Goal: Answer question/provide support

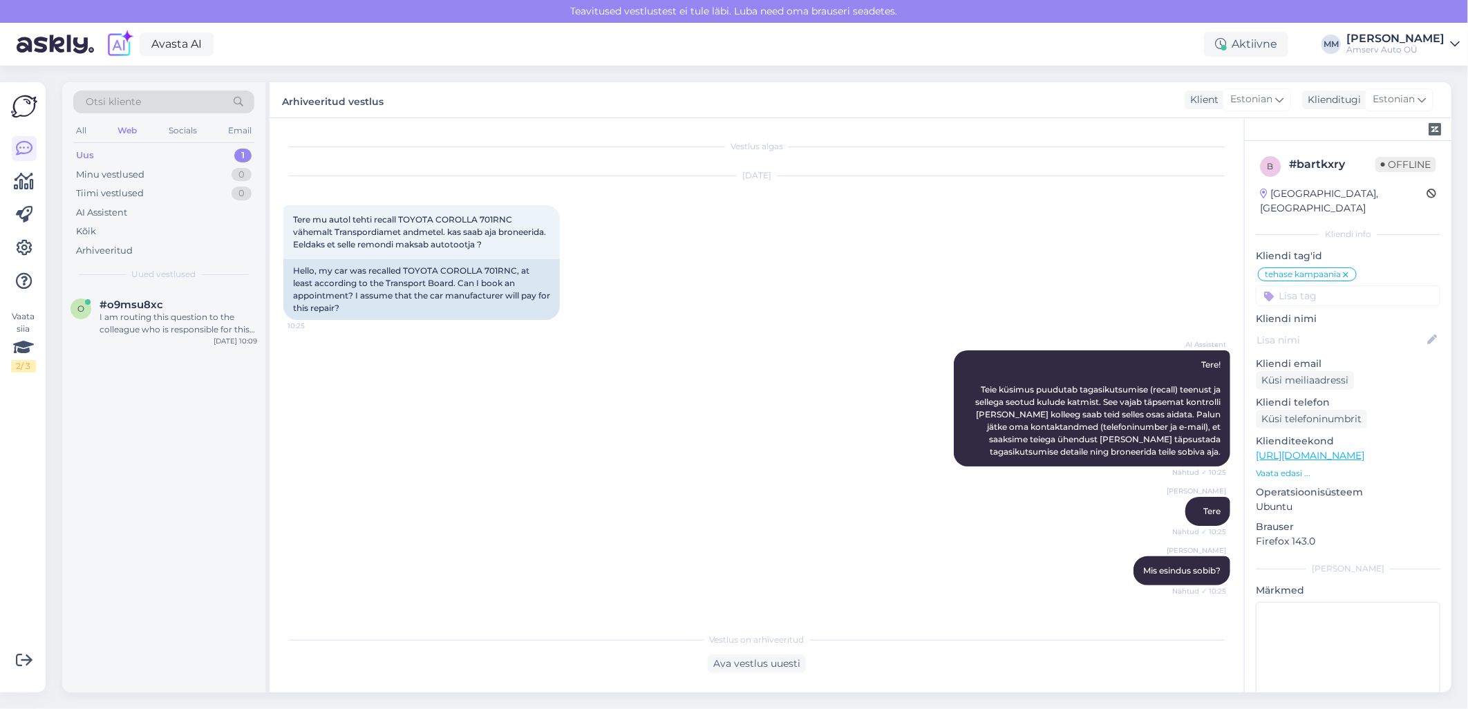
scroll to position [992, 0]
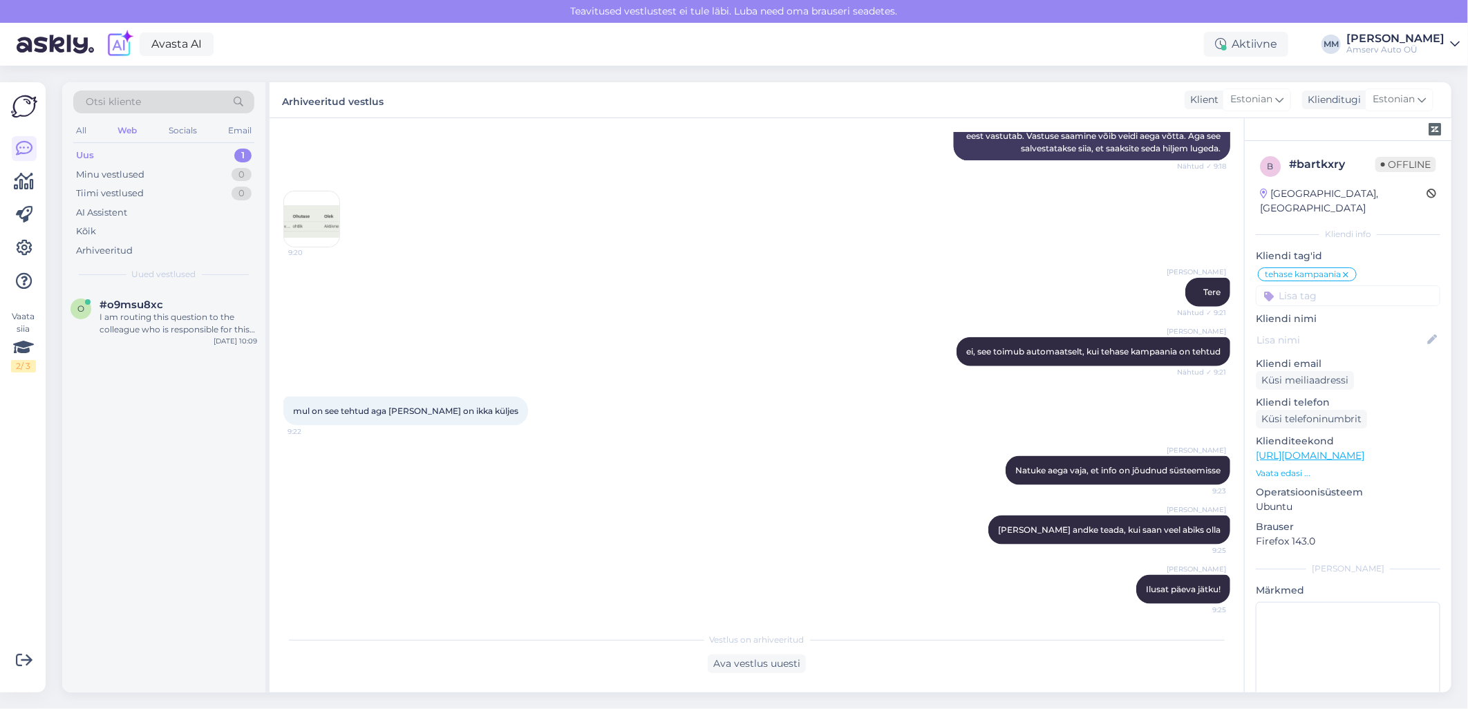
click at [202, 153] on div "Uus 1" at bounding box center [163, 155] width 181 height 19
click at [169, 322] on div "I am routing this question to the colleague who is responsible for this topic. …" at bounding box center [179, 323] width 158 height 25
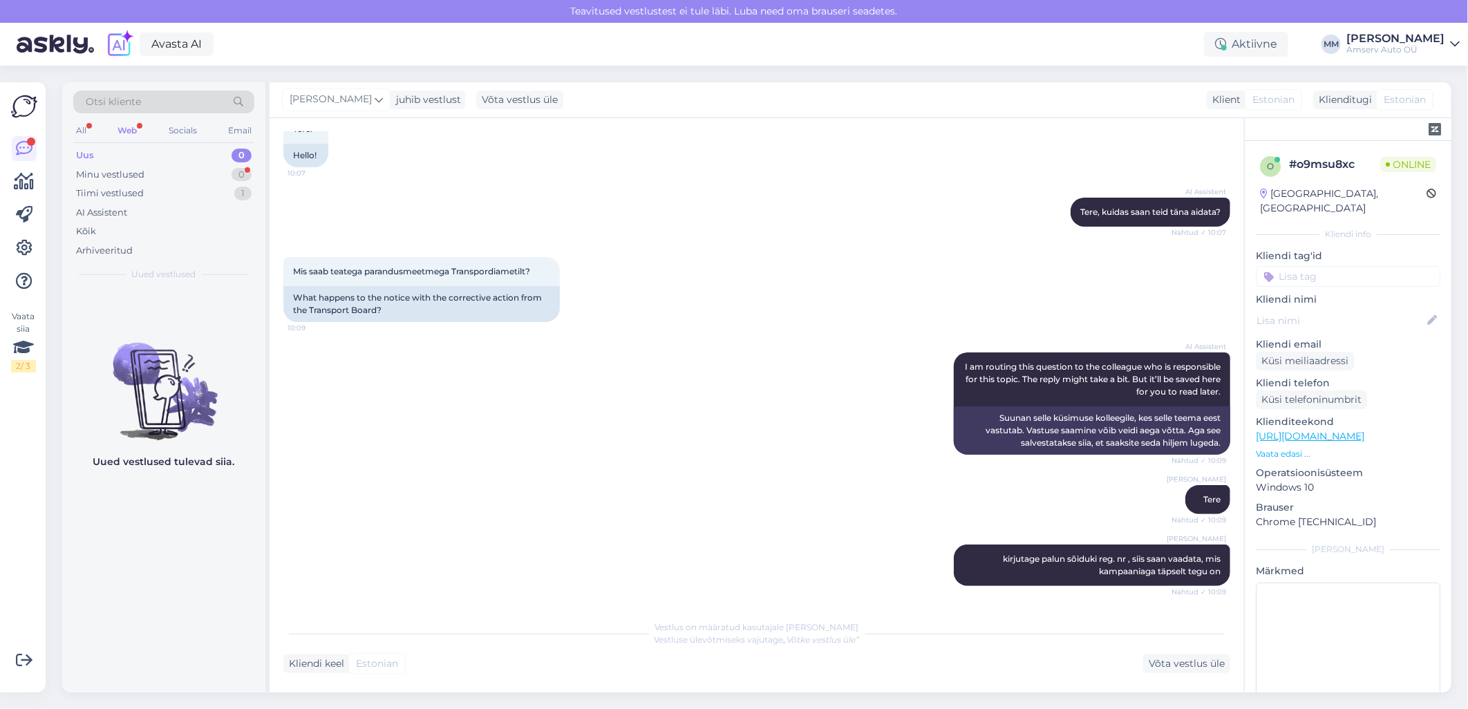
scroll to position [162, 0]
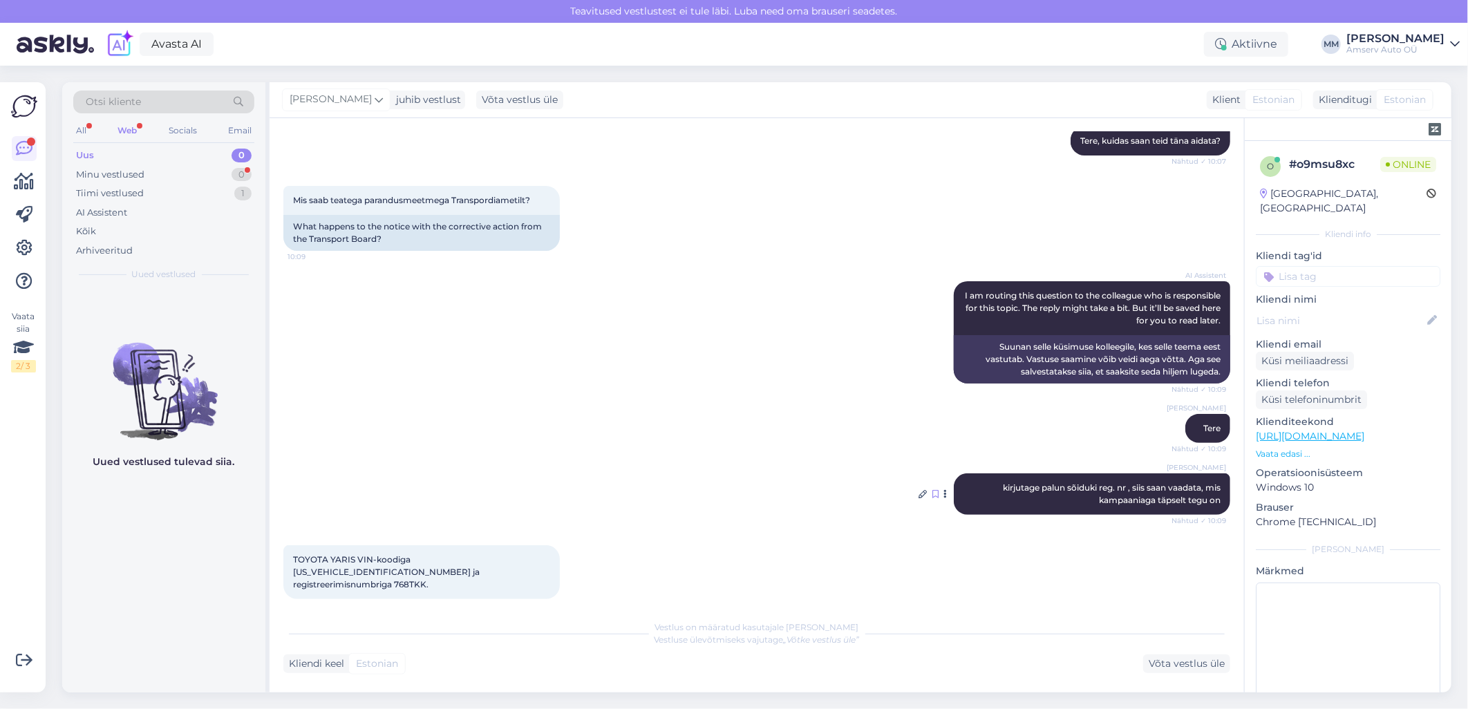
click at [932, 492] on icon at bounding box center [935, 494] width 6 height 8
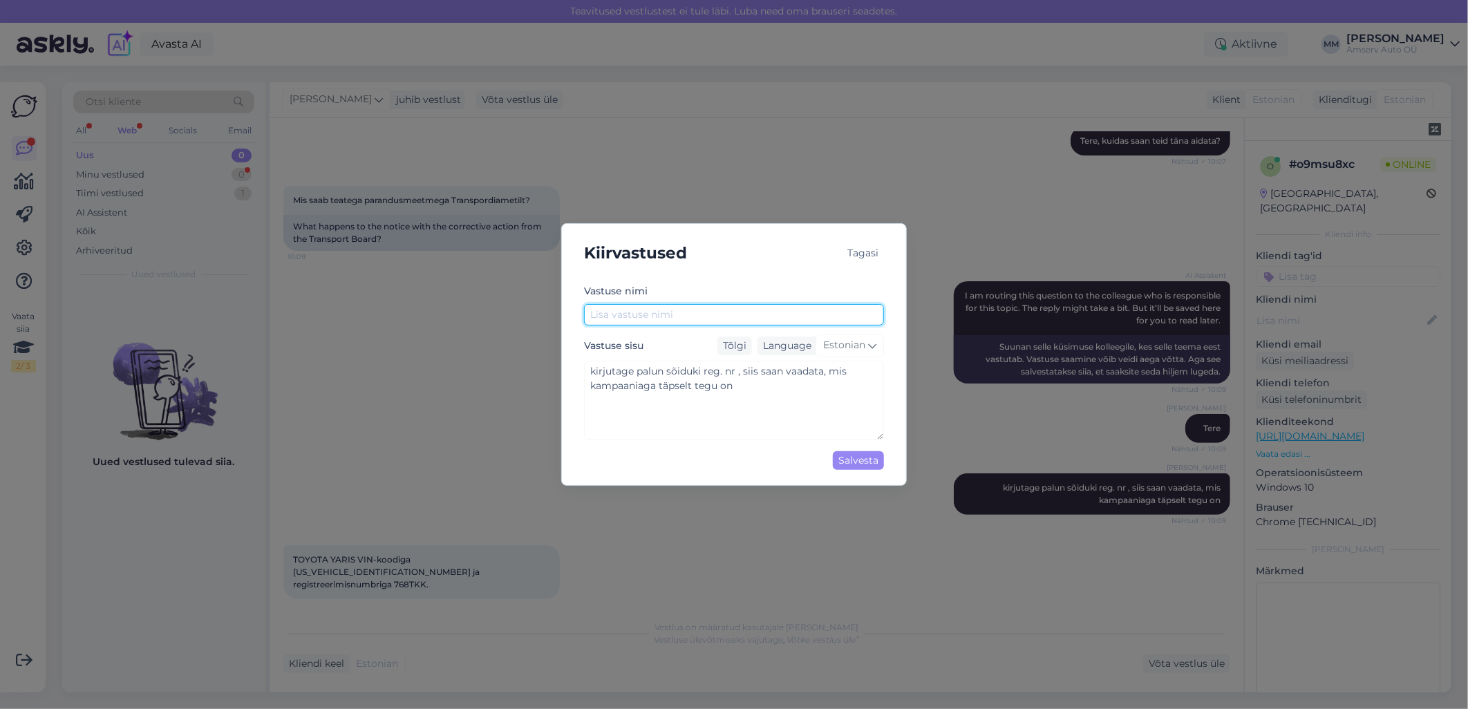
click at [661, 317] on input "text" at bounding box center [734, 314] width 300 height 21
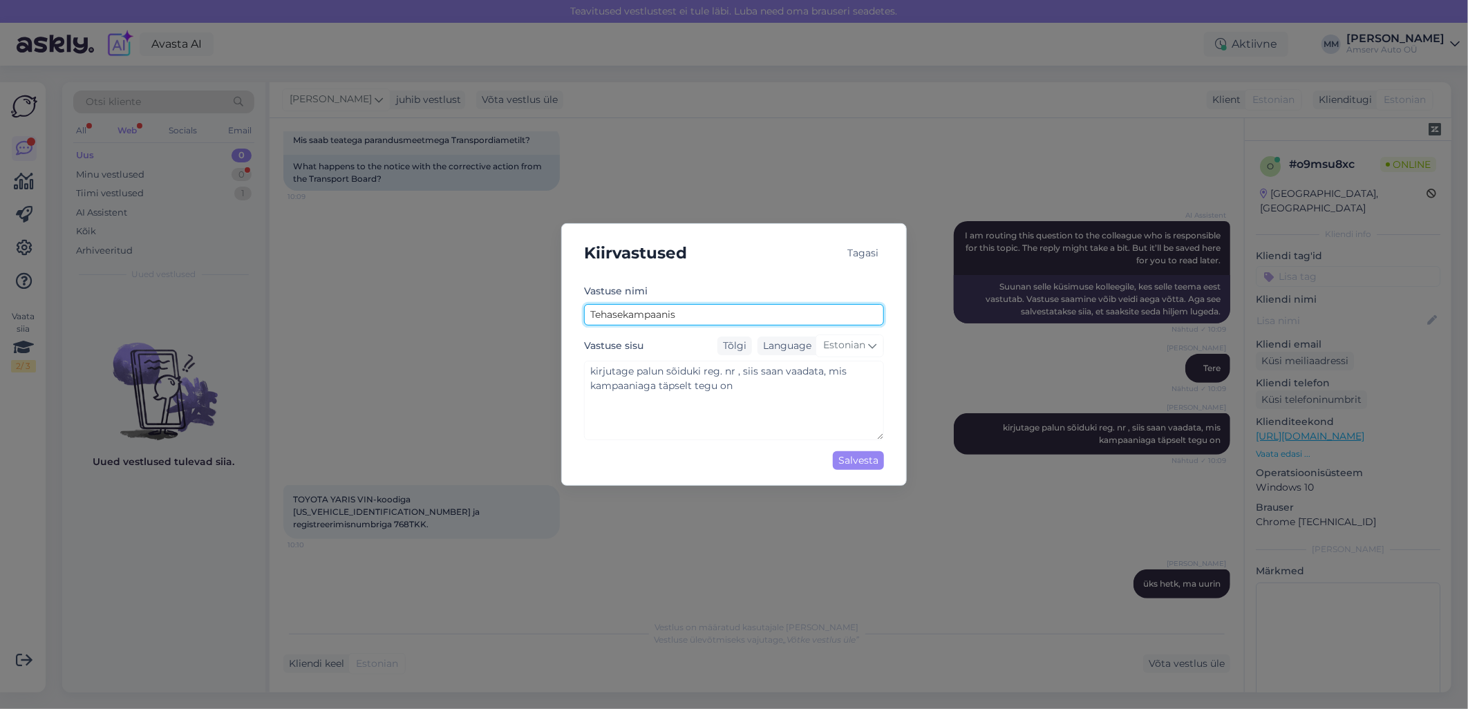
click at [624, 317] on input "Tehasekampaanis" at bounding box center [734, 314] width 300 height 21
click at [678, 315] on input "Tehasekampaanis" at bounding box center [734, 314] width 300 height 21
type input "Tehasekampaania"
click at [842, 466] on div "Salvesta" at bounding box center [858, 460] width 51 height 19
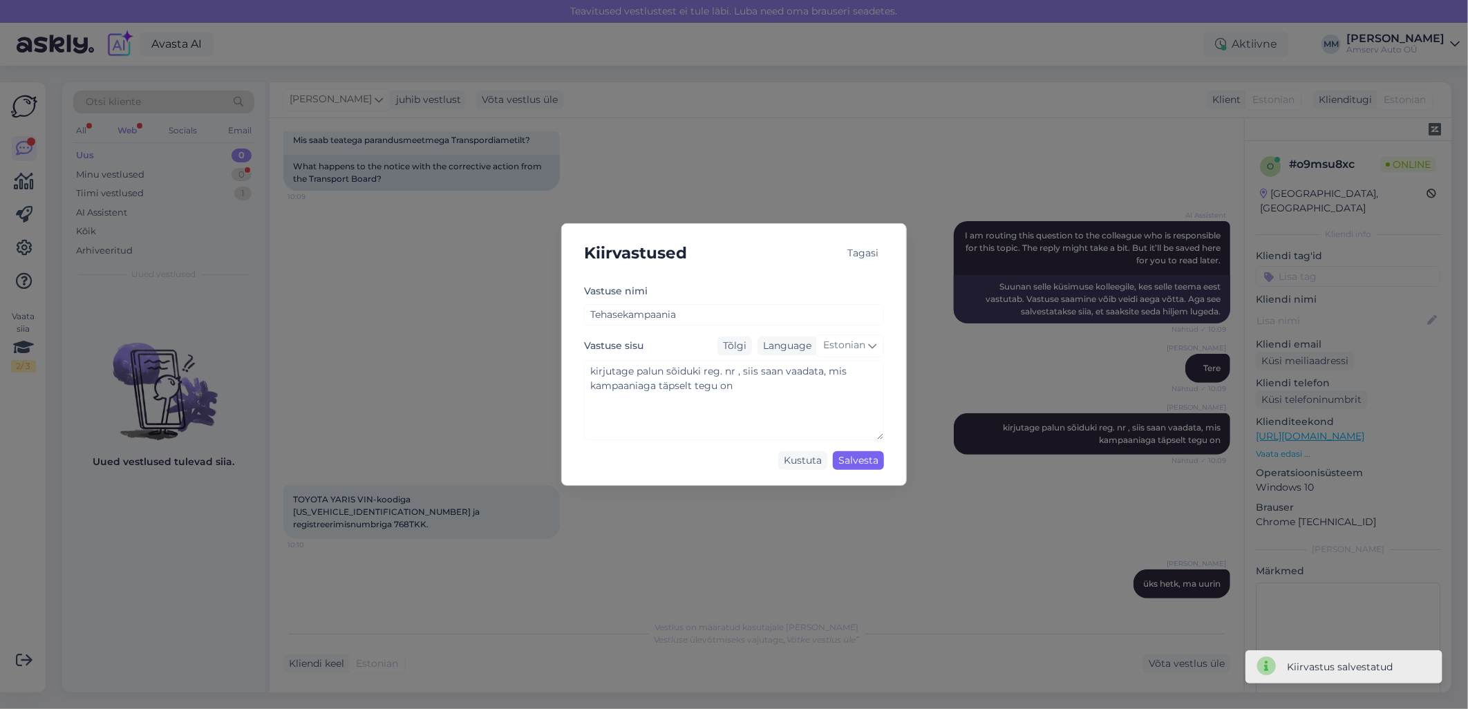
click at [844, 465] on div "Salvesta" at bounding box center [858, 460] width 51 height 19
click at [862, 259] on div "Tagasi" at bounding box center [863, 253] width 42 height 19
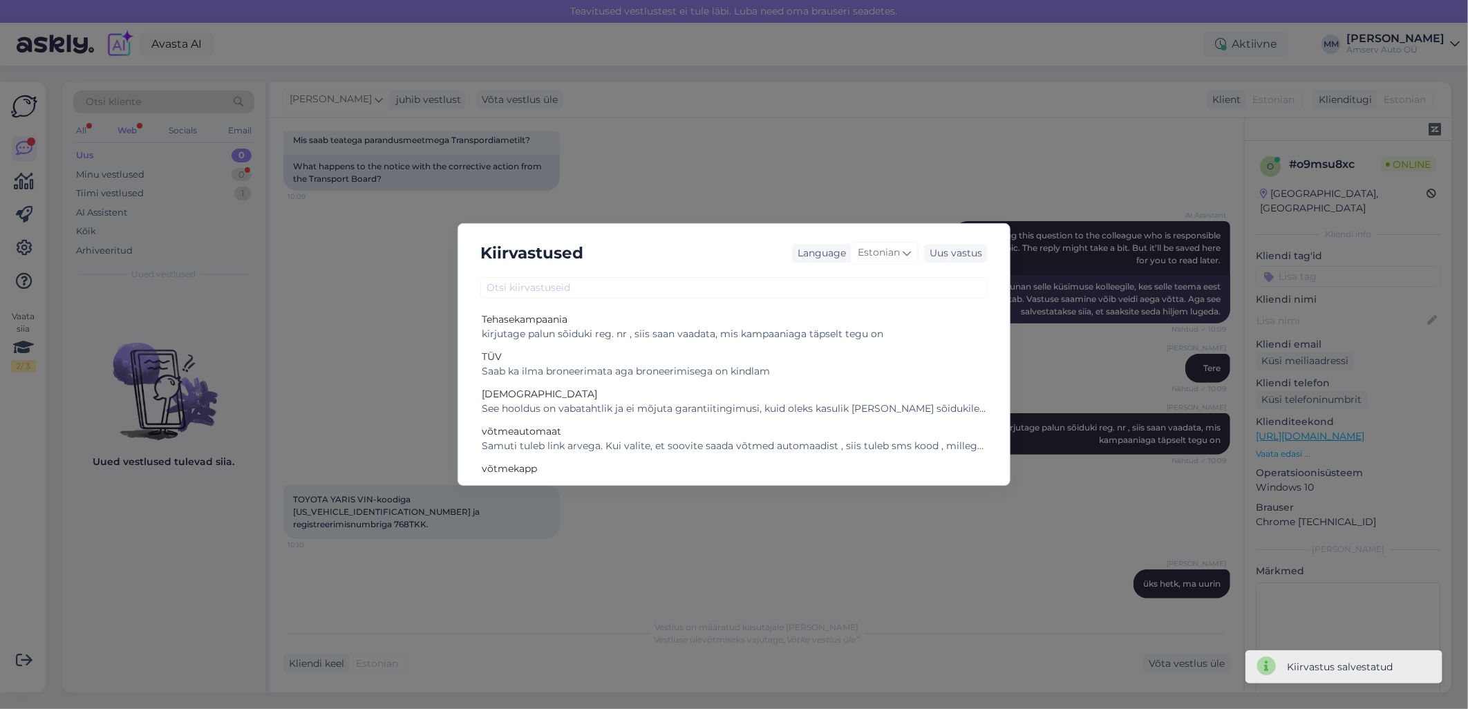
click at [841, 189] on div "Kiirvastused Language Estonian Uus vastus Tehasekampaania kirjutage palun sõidu…" at bounding box center [734, 354] width 1468 height 709
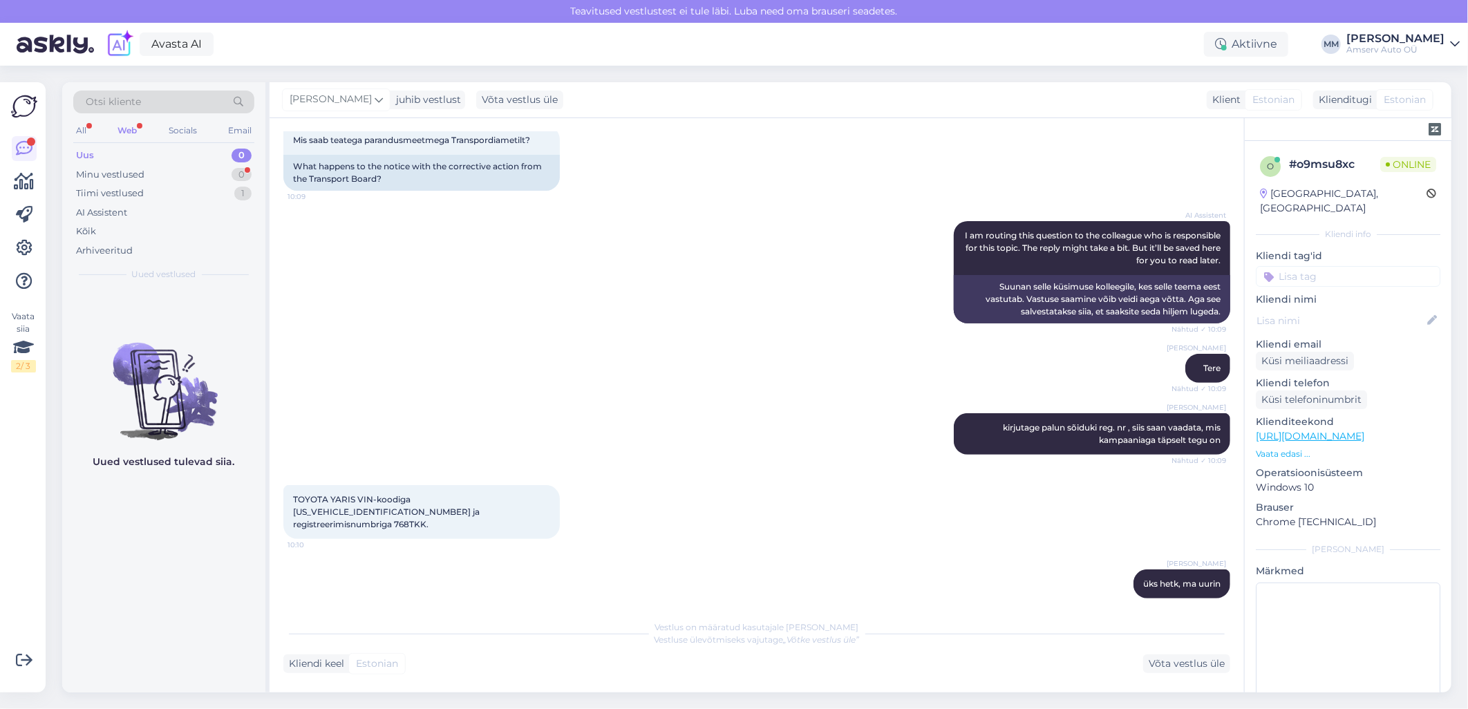
click at [122, 135] on div "Web" at bounding box center [127, 131] width 25 height 18
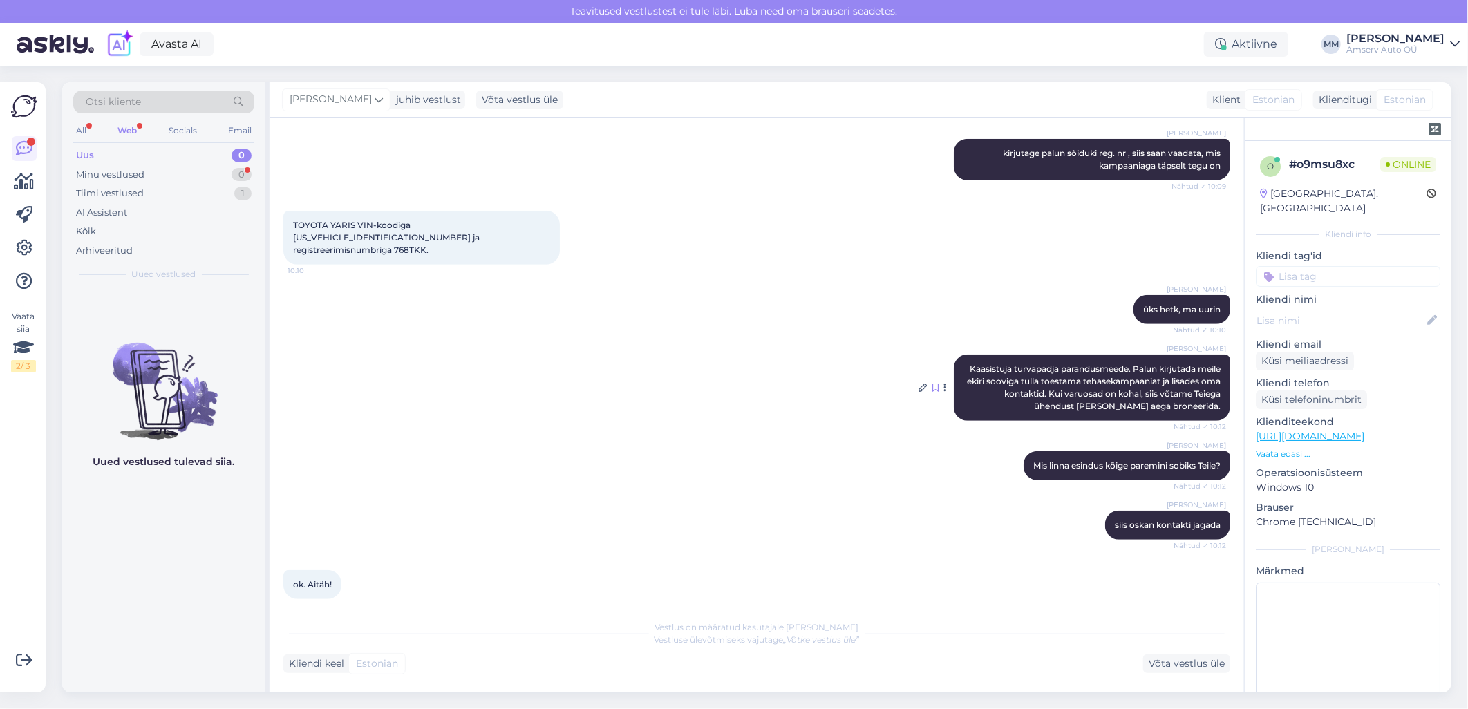
scroll to position [556, 0]
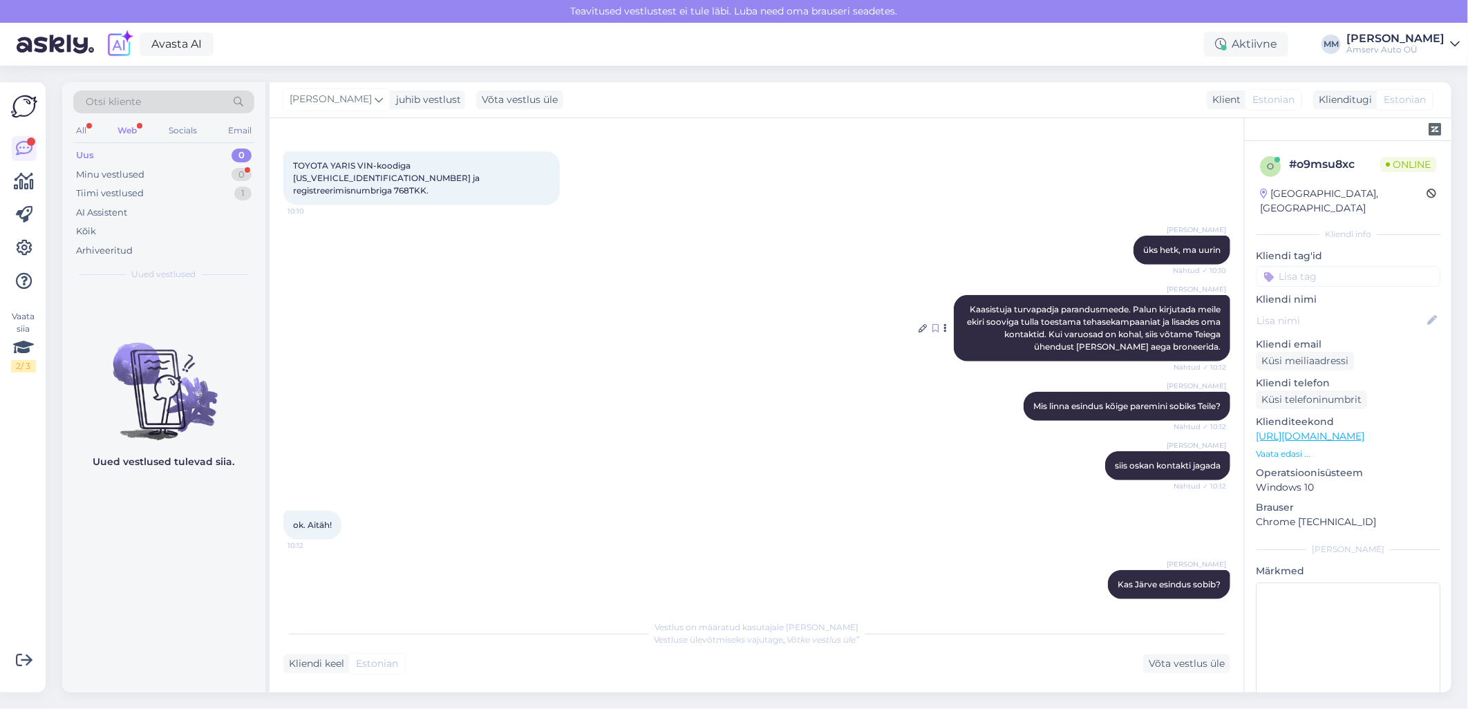
click at [932, 324] on icon at bounding box center [935, 328] width 6 height 8
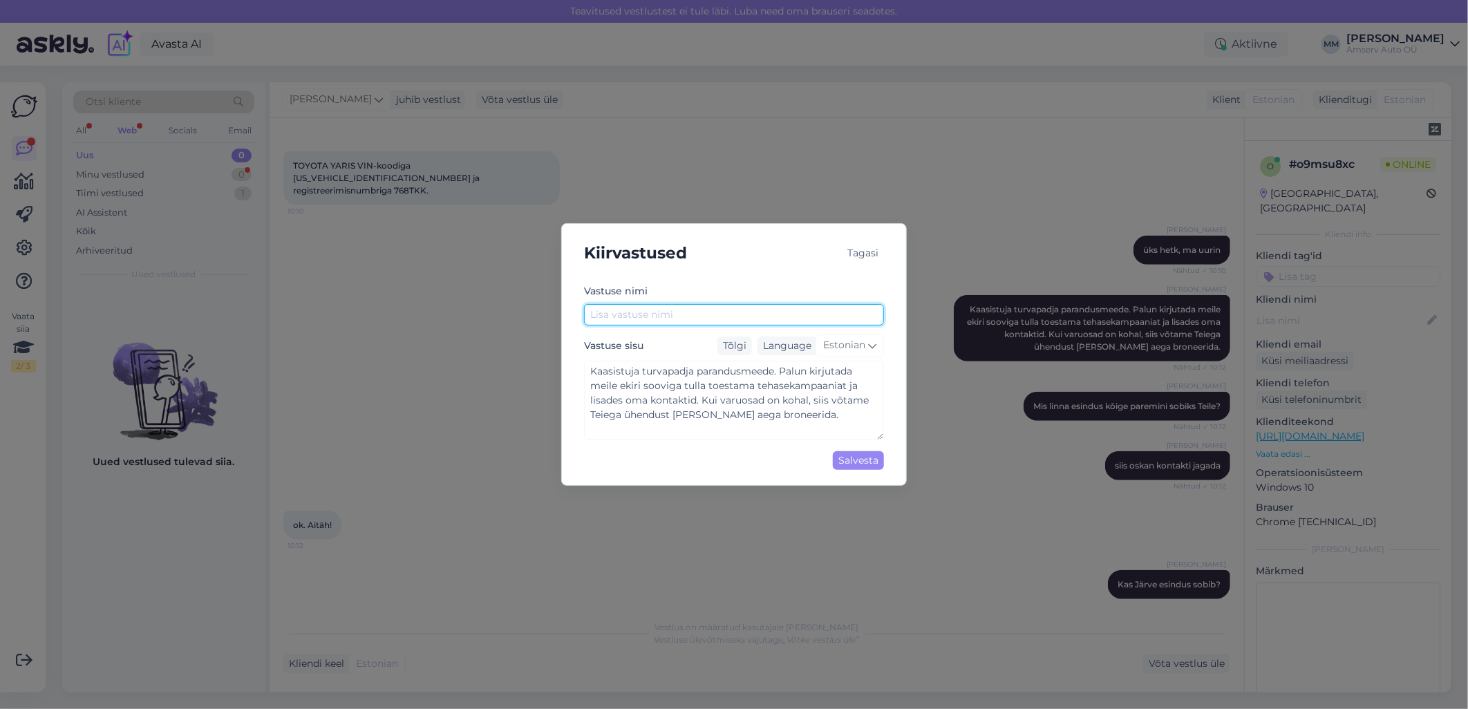
click at [708, 313] on input "text" at bounding box center [734, 314] width 300 height 21
type input "Tehasekampaania"
click at [845, 461] on div "Salvesta" at bounding box center [858, 460] width 51 height 19
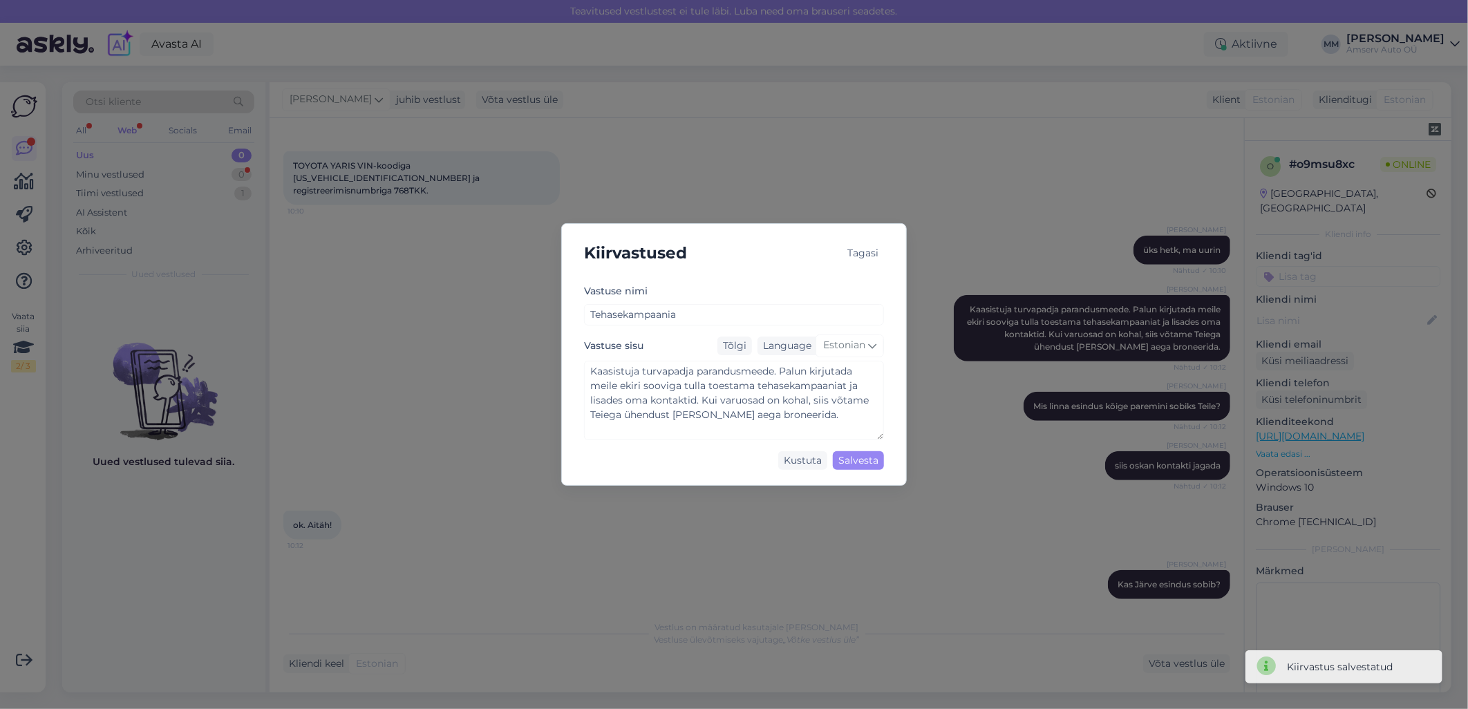
click at [865, 253] on div "Tagasi" at bounding box center [863, 253] width 42 height 19
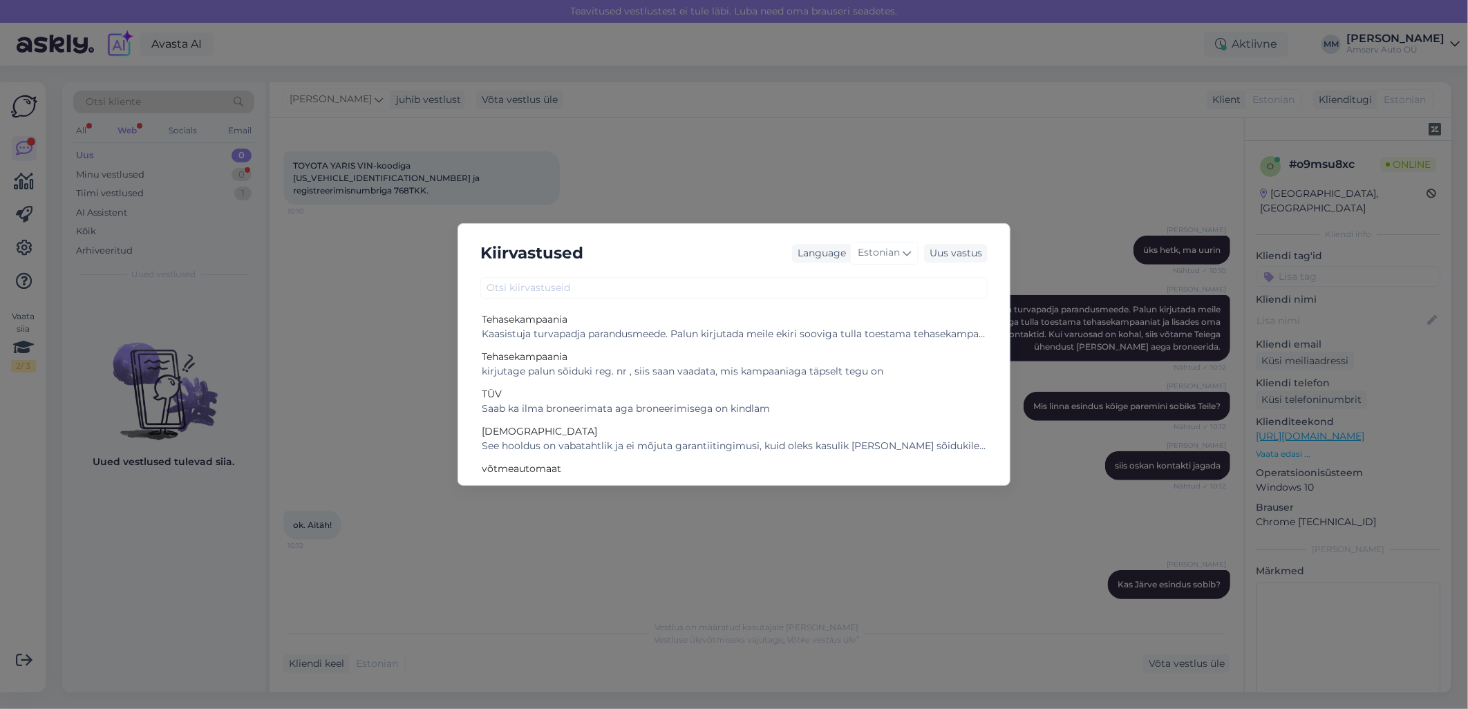
click at [615, 201] on div "Kiirvastused Language Estonian Uus vastus Tehasekampaania Kaasistuja turvapadja…" at bounding box center [734, 354] width 1468 height 709
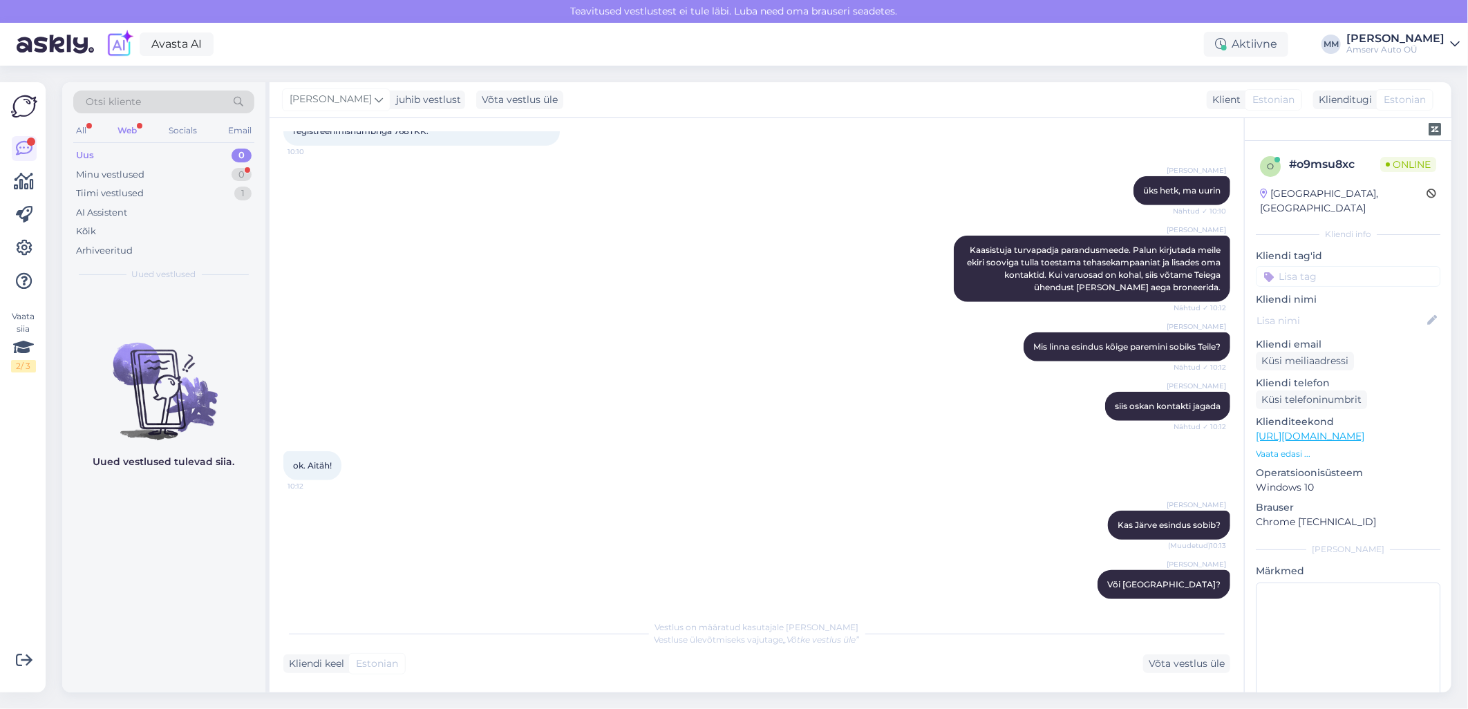
click at [129, 131] on div "Web" at bounding box center [127, 131] width 25 height 18
click at [130, 133] on div "Web" at bounding box center [127, 131] width 25 height 18
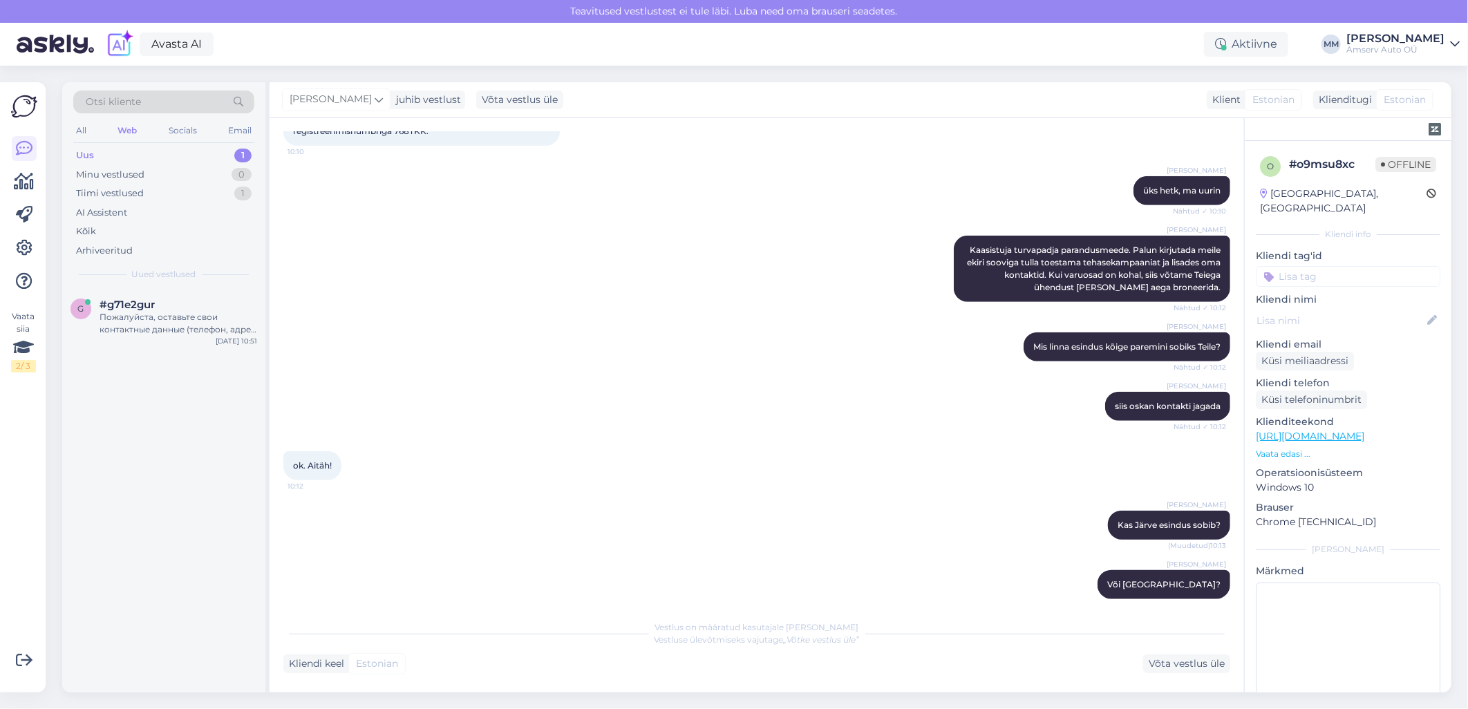
click at [199, 153] on div "Uus 1" at bounding box center [163, 155] width 181 height 19
click at [167, 323] on div "Пожалуйста, оставьте свои контактные данные (телефон, адрес электронной почты) …" at bounding box center [179, 323] width 158 height 25
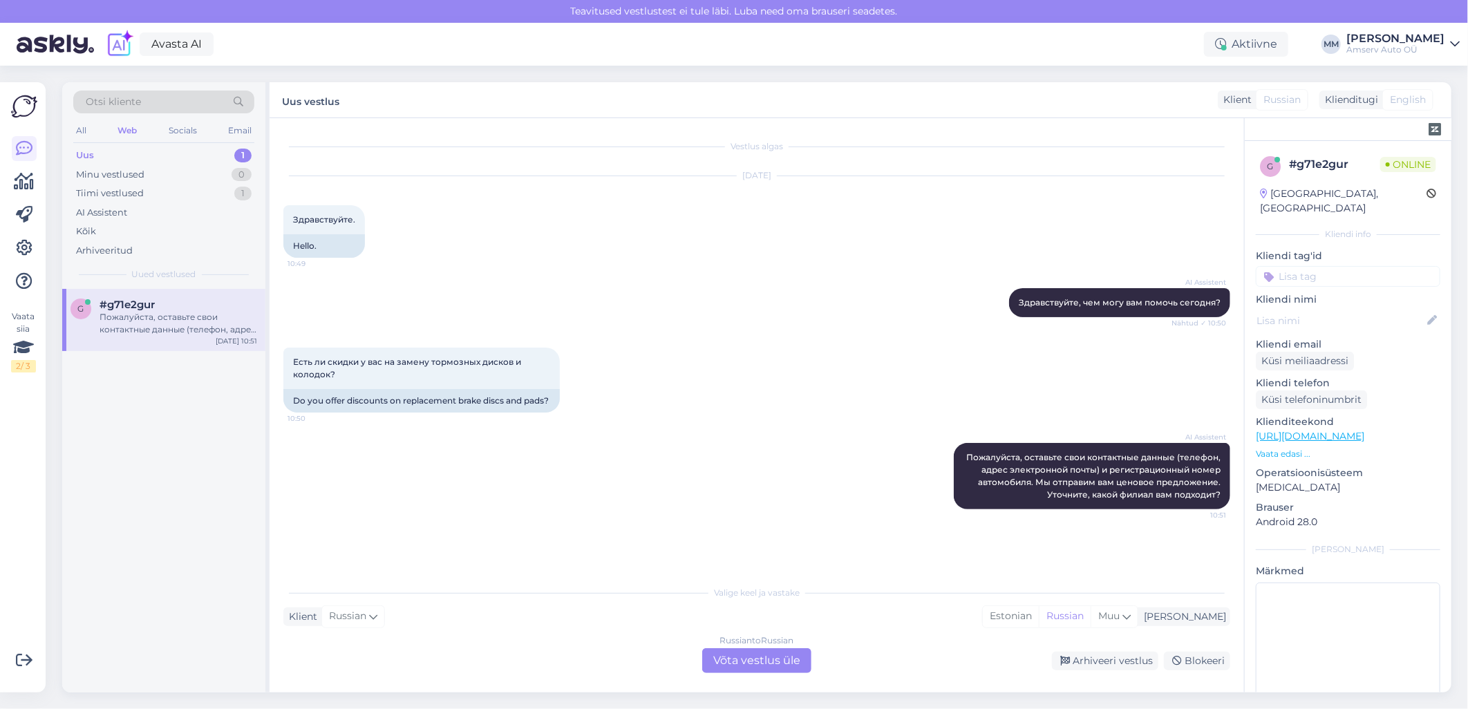
click at [724, 661] on div "Russian to Russian Võta vestlus üle" at bounding box center [756, 660] width 109 height 25
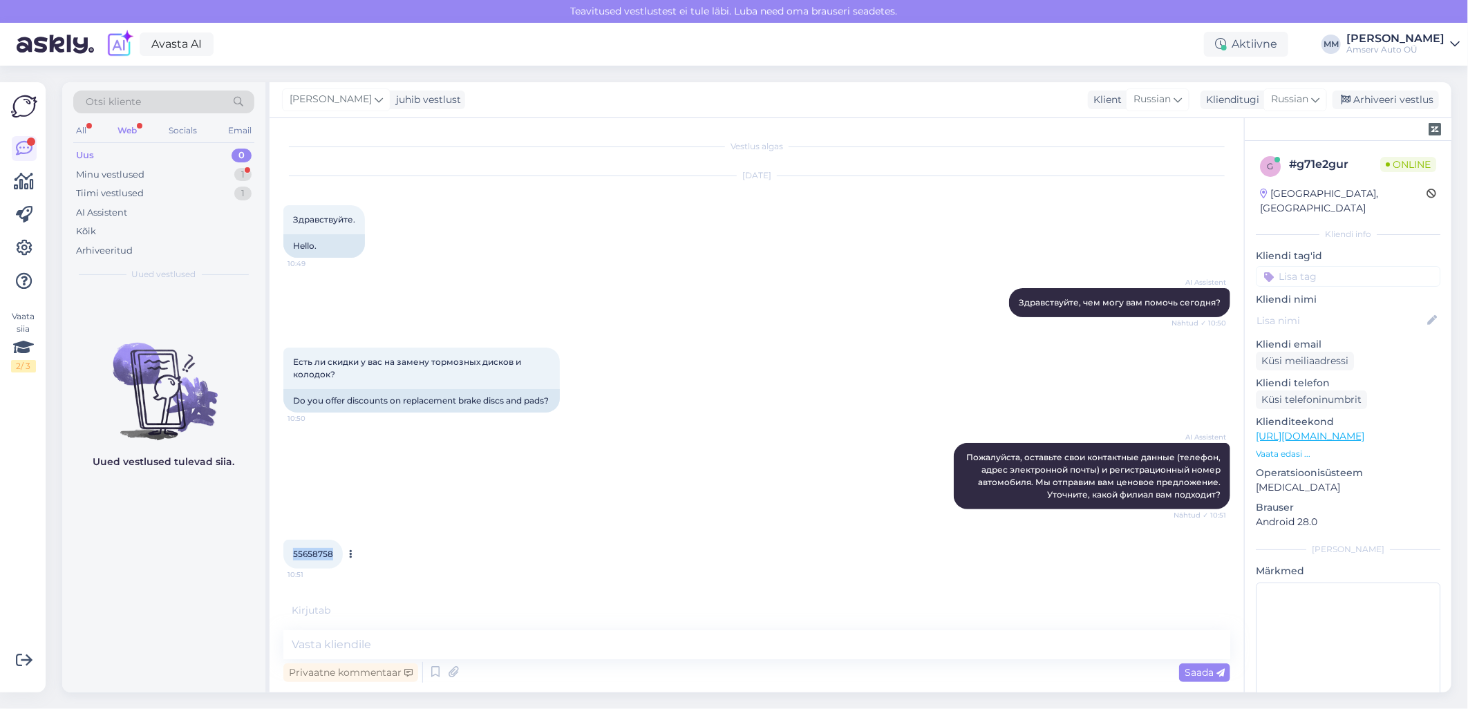
drag, startPoint x: 332, startPoint y: 567, endPoint x: 293, endPoint y: 572, distance: 39.0
click at [293, 569] on div "55658758 10:51" at bounding box center [312, 554] width 59 height 29
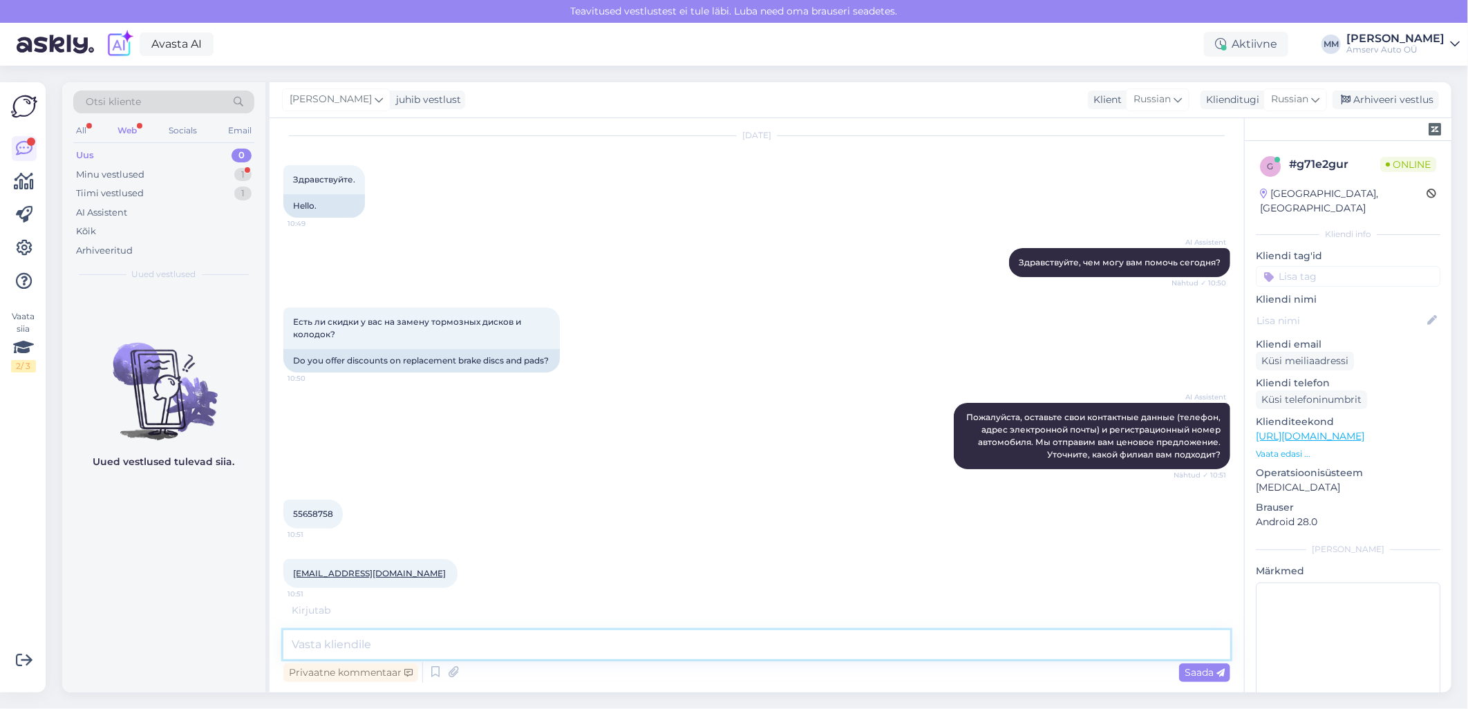
click at [411, 644] on textarea at bounding box center [756, 644] width 947 height 29
paste textarea "Спасибо, я позвоню Вам"
type textarea "Спасибо, я позвоню Вам"
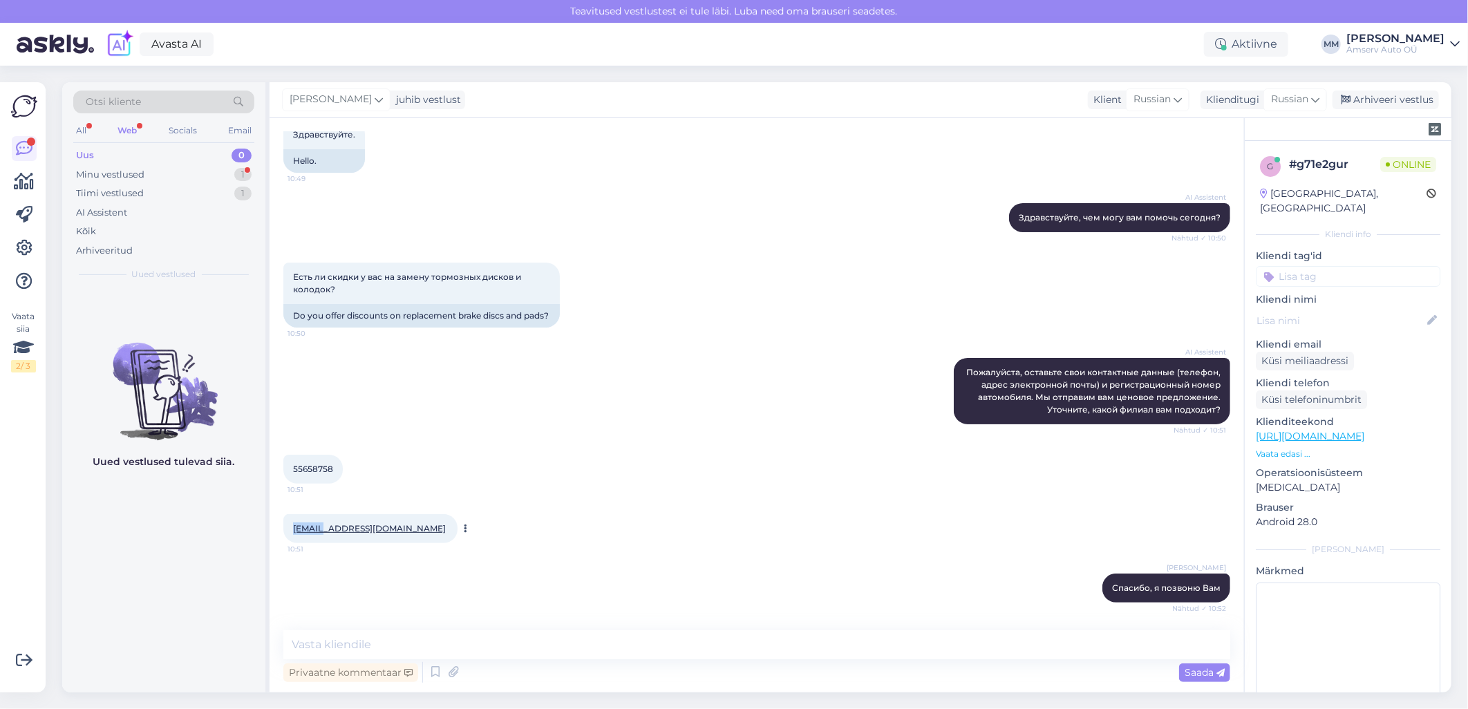
scroll to position [156, 0]
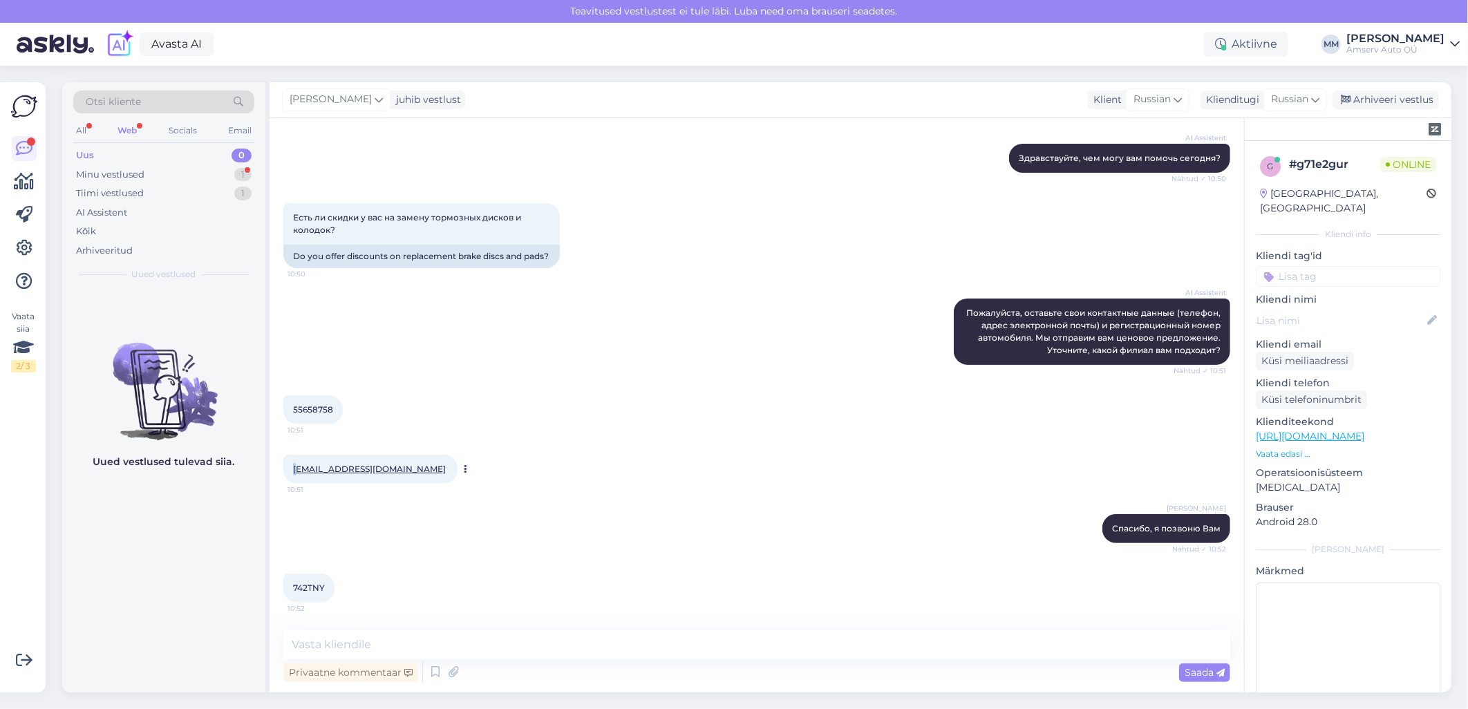
drag, startPoint x: 332, startPoint y: 470, endPoint x: 299, endPoint y: 468, distance: 33.2
click at [299, 468] on div "Vestlus algas [DATE] Здравствуйте. 10:49 Hello. AI Assistent Здравствуйте, чем …" at bounding box center [762, 375] width 959 height 486
drag, startPoint x: 299, startPoint y: 468, endPoint x: 384, endPoint y: 547, distance: 116.4
click at [386, 542] on div "[PERSON_NAME], я позвоню Вам Nähtud ✓ 10:52" at bounding box center [756, 528] width 947 height 59
click at [322, 584] on span "742TNY" at bounding box center [309, 588] width 32 height 10
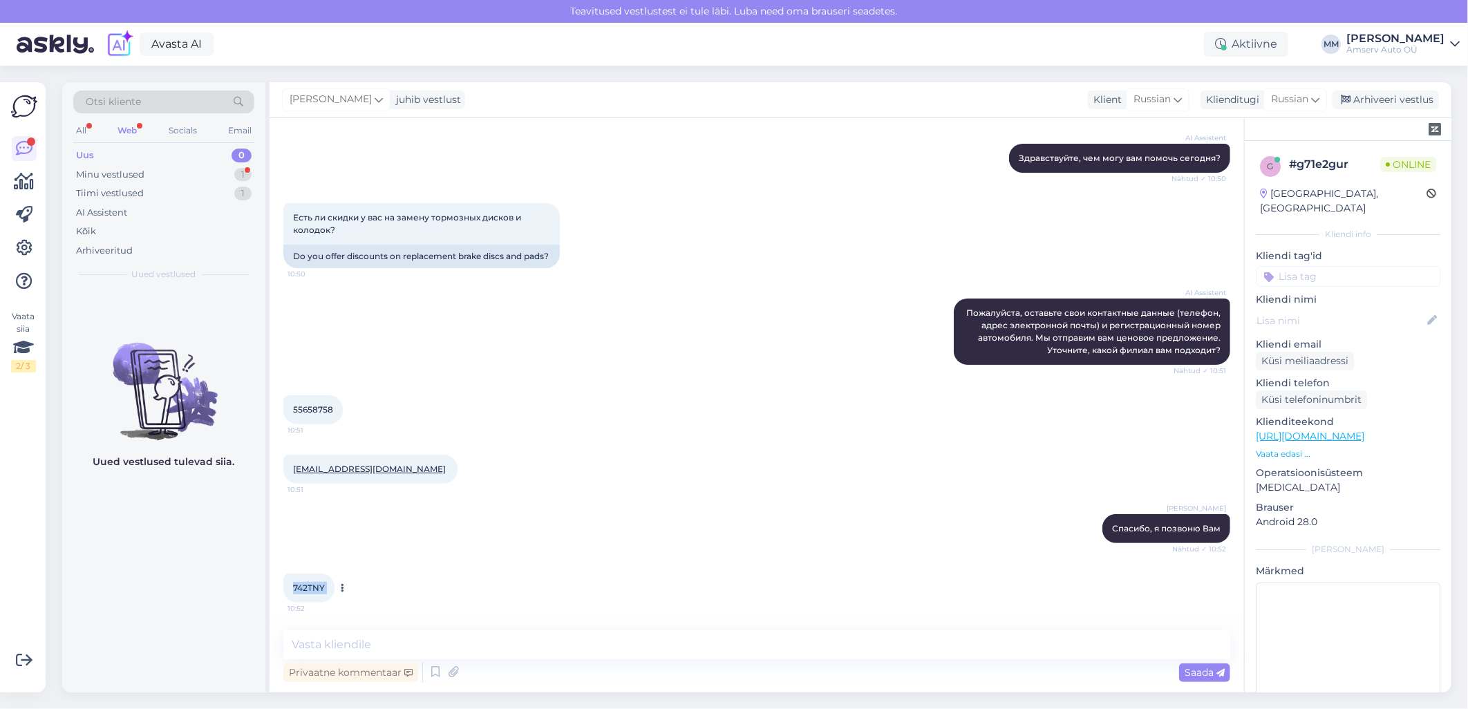
click at [321, 585] on span "742TNY" at bounding box center [309, 588] width 32 height 10
click at [371, 507] on div "[PERSON_NAME], я позвоню Вам Nähtud ✓ 10:52" at bounding box center [756, 528] width 947 height 59
drag, startPoint x: 332, startPoint y: 408, endPoint x: 293, endPoint y: 410, distance: 39.5
click at [293, 410] on span "55658758" at bounding box center [313, 409] width 40 height 10
drag, startPoint x: 293, startPoint y: 410, endPoint x: 305, endPoint y: 409, distance: 11.8
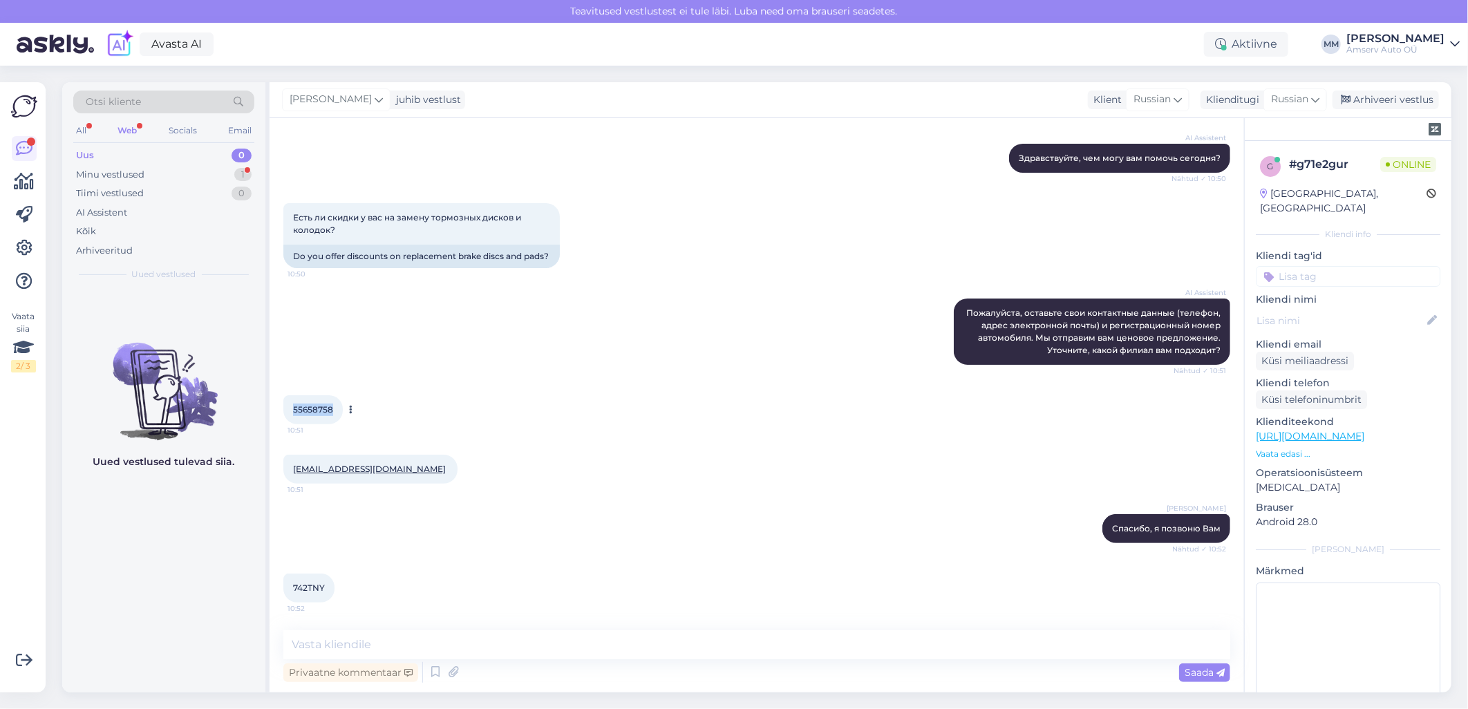
copy span "55658758"
click at [328, 583] on div "742TNY 10:52" at bounding box center [308, 588] width 51 height 29
drag, startPoint x: 326, startPoint y: 585, endPoint x: 294, endPoint y: 575, distance: 33.4
click at [294, 575] on div "742TNY 10:52" at bounding box center [308, 588] width 51 height 29
drag, startPoint x: 294, startPoint y: 575, endPoint x: 303, endPoint y: 583, distance: 12.2
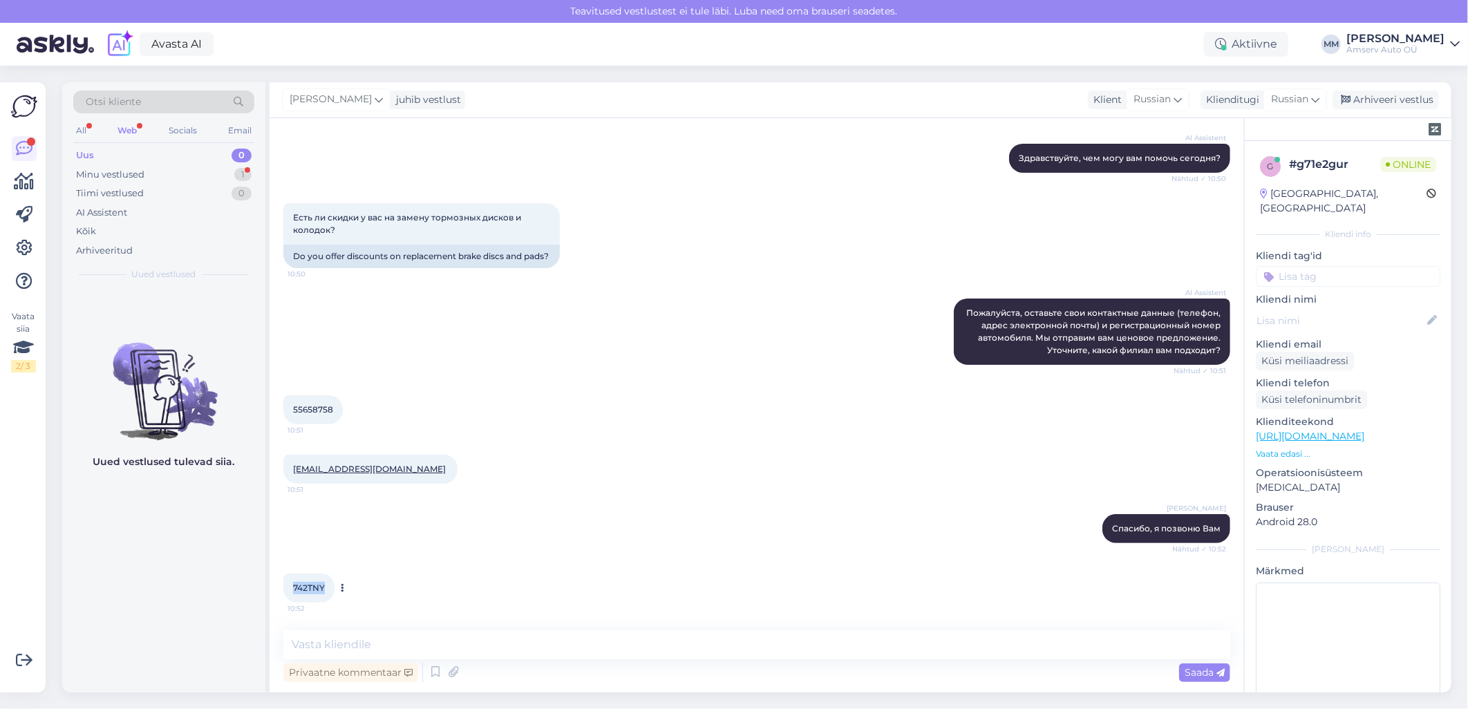
copy span "742TNY"
click at [484, 564] on div "742TNY 10:52" at bounding box center [756, 588] width 947 height 59
click at [1323, 266] on input at bounding box center [1348, 276] width 185 height 21
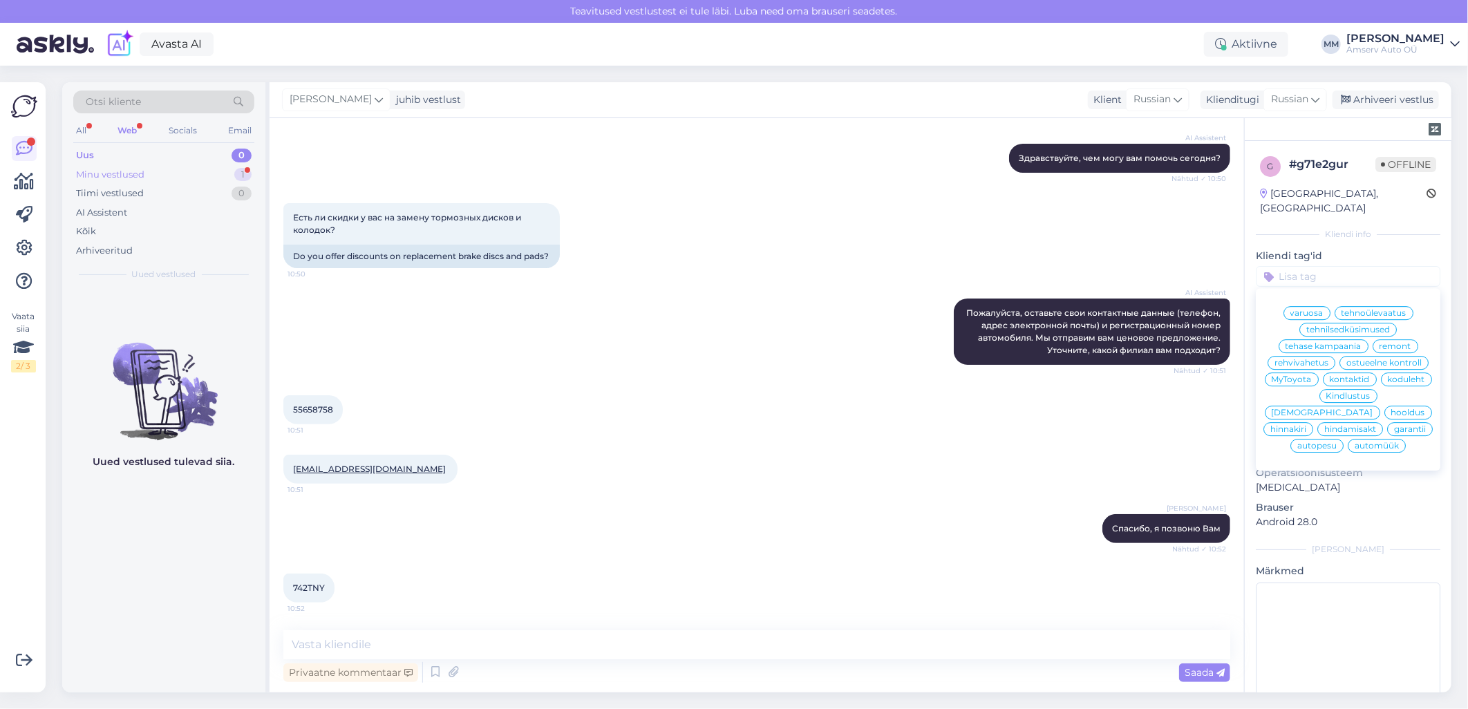
click at [161, 174] on div "Minu vestlused 1" at bounding box center [163, 174] width 181 height 19
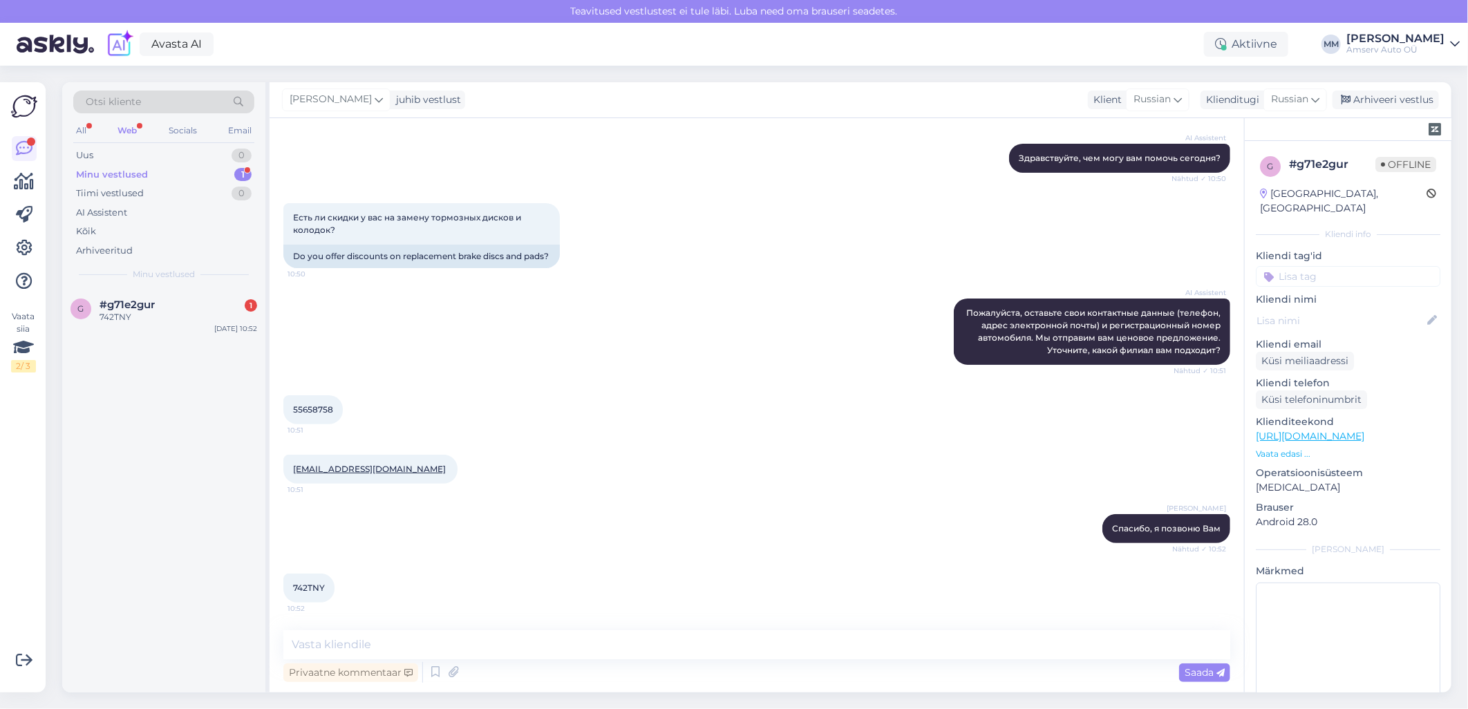
scroll to position [156, 0]
click at [174, 176] on div "Minu vestlused 1" at bounding box center [163, 174] width 181 height 19
click at [168, 315] on div "742TNY" at bounding box center [179, 317] width 158 height 12
click at [678, 411] on div "55658758 10:51" at bounding box center [756, 409] width 947 height 59
click at [153, 175] on div "Minu vestlused 1" at bounding box center [163, 174] width 181 height 19
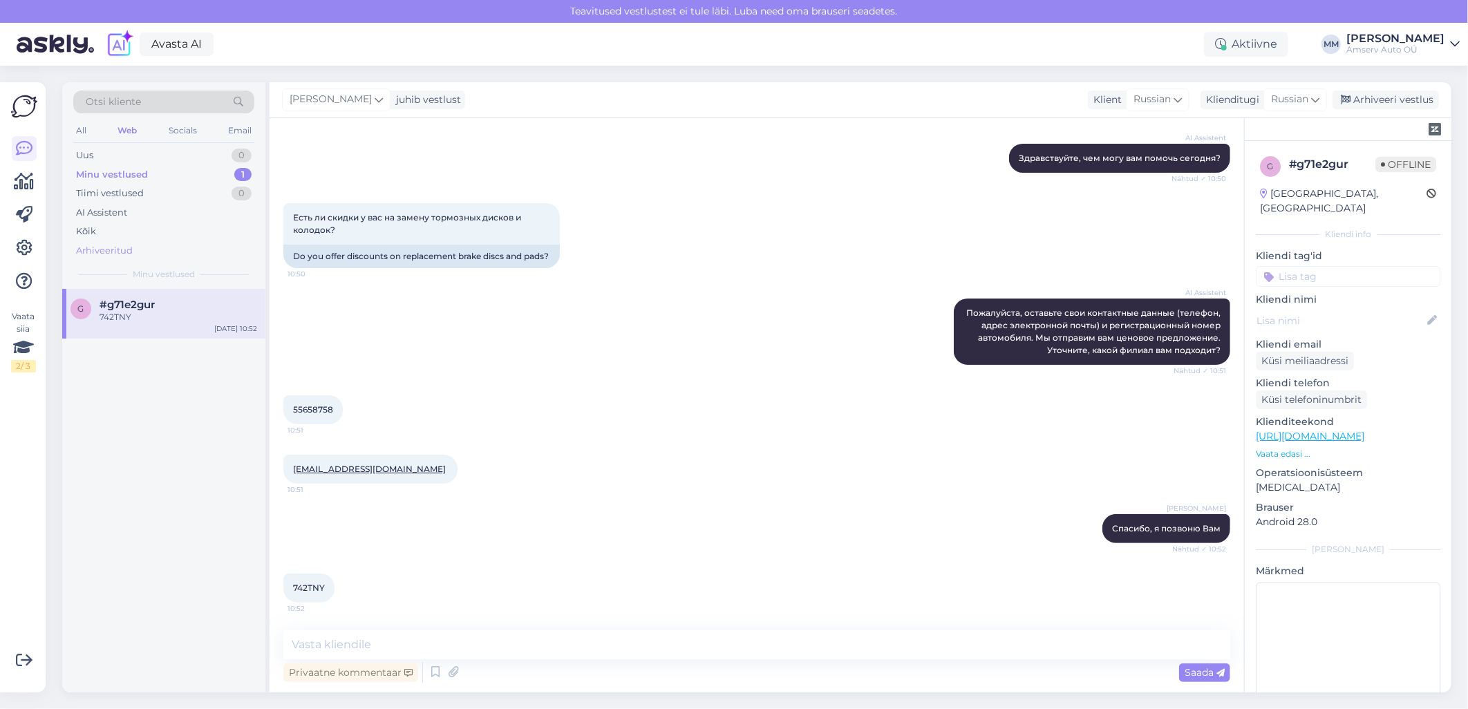
click at [118, 249] on div "Arhiveeritud" at bounding box center [104, 251] width 57 height 14
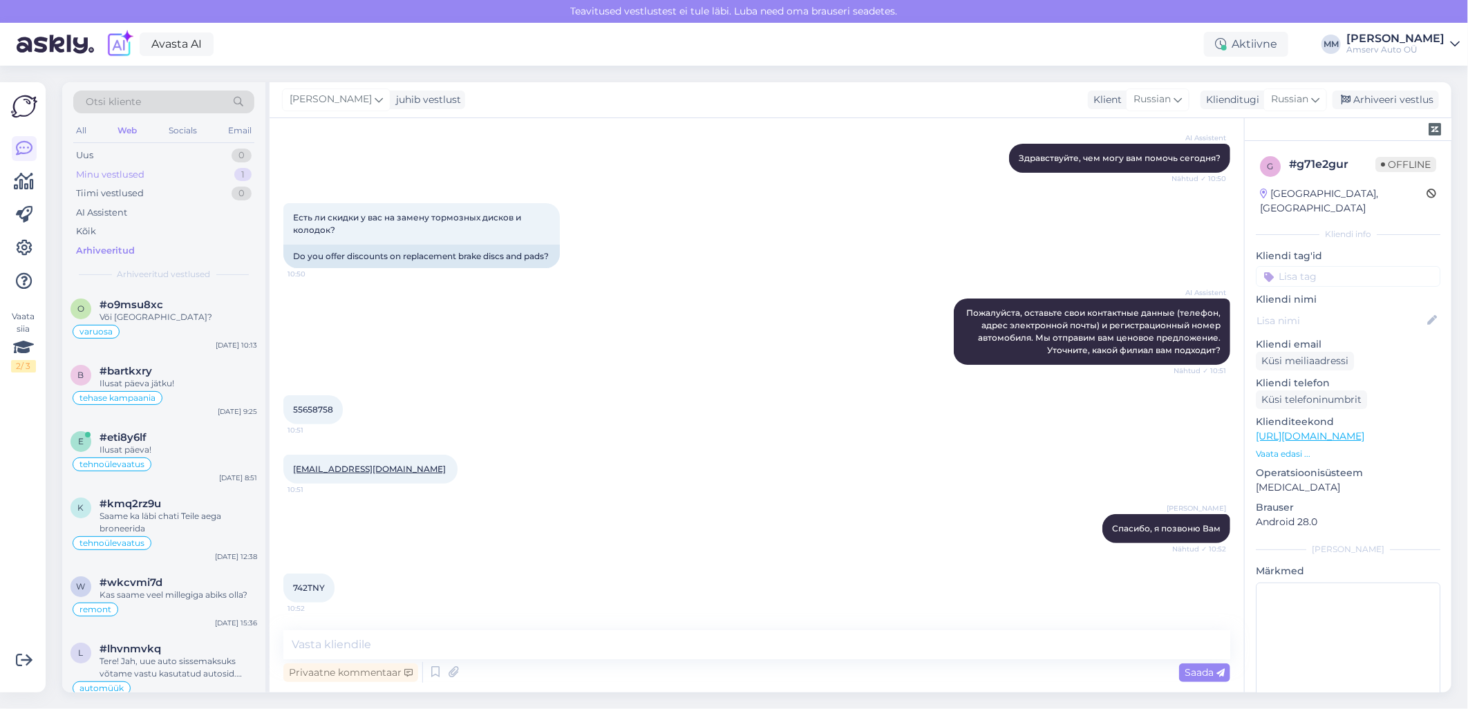
click at [166, 170] on div "Minu vestlused 1" at bounding box center [163, 174] width 181 height 19
